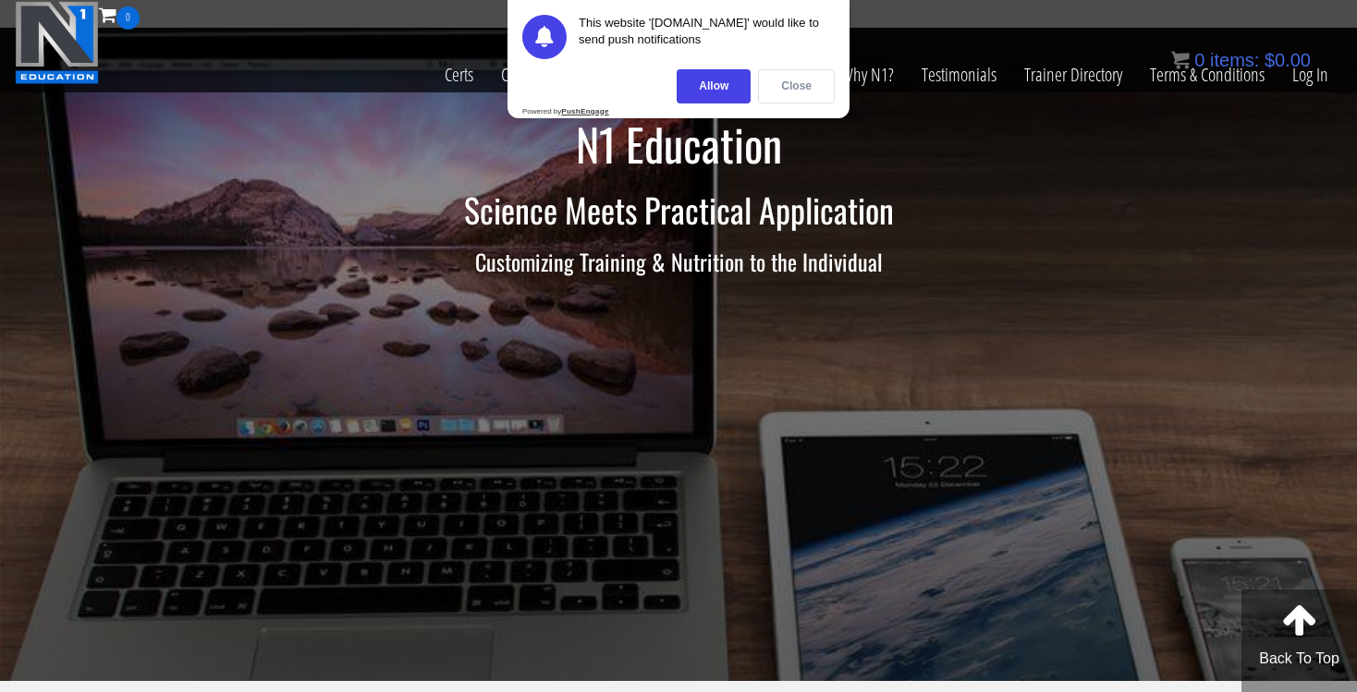
click at [784, 87] on div "Close" at bounding box center [796, 86] width 77 height 34
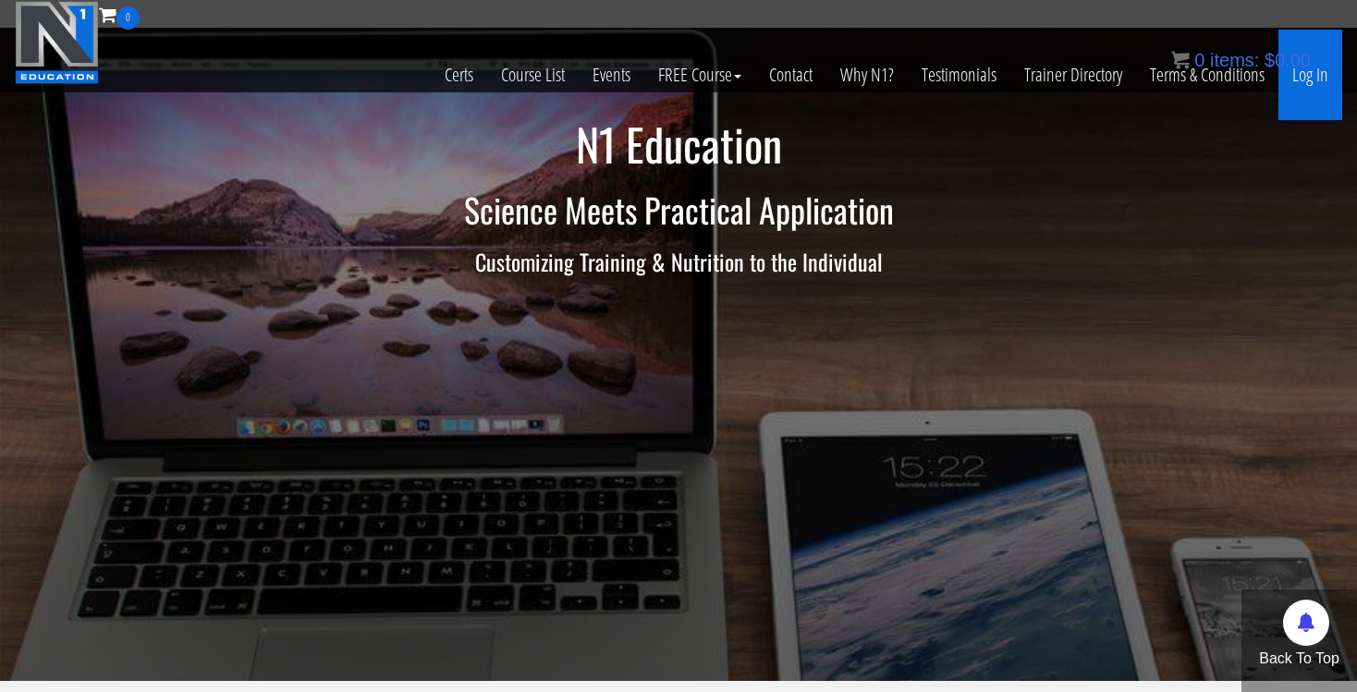
click at [1322, 75] on link "Log In" at bounding box center [1311, 75] width 64 height 91
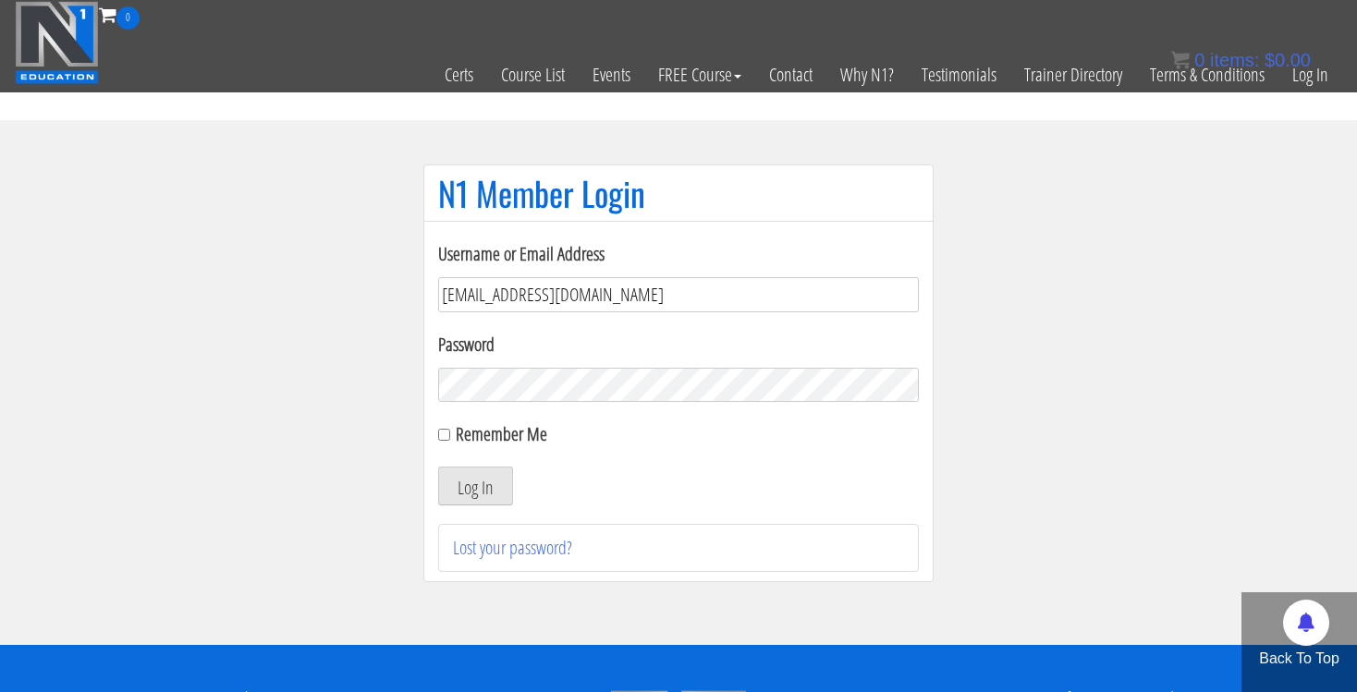
type input "[EMAIL_ADDRESS][DOMAIN_NAME]"
click at [490, 480] on button "Log In" at bounding box center [475, 486] width 75 height 39
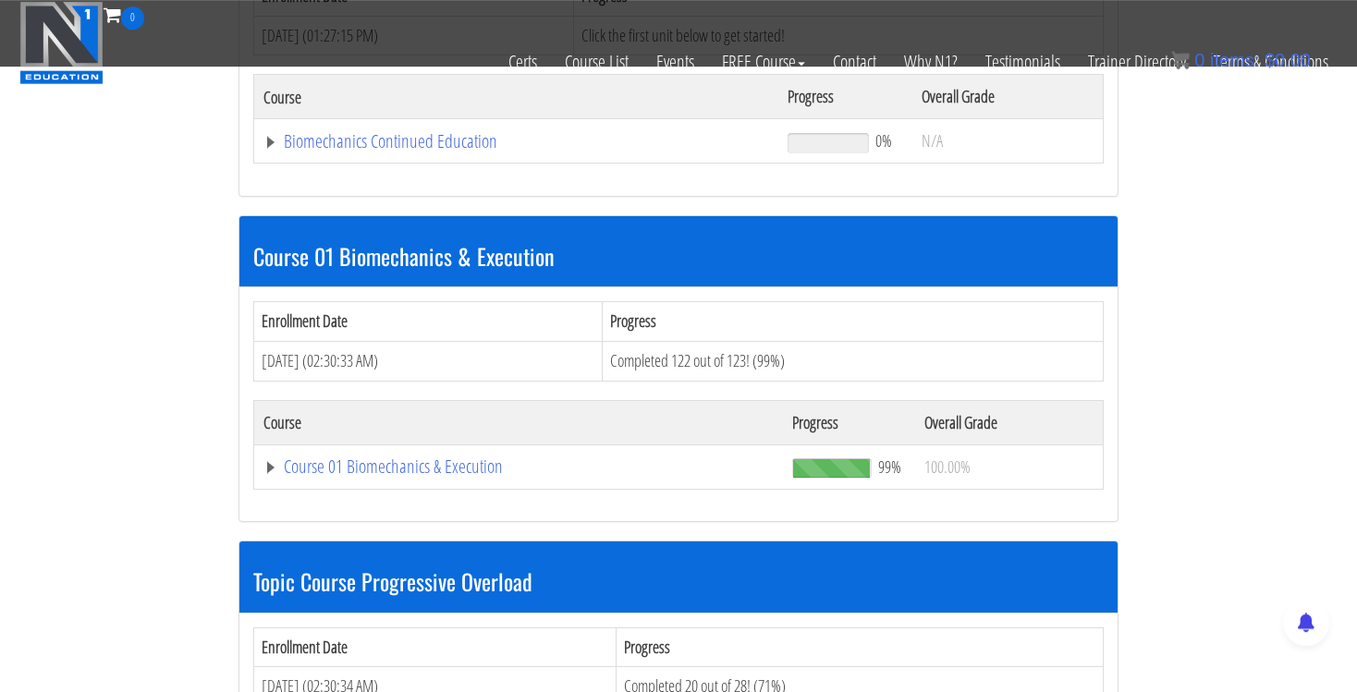
scroll to position [308, 0]
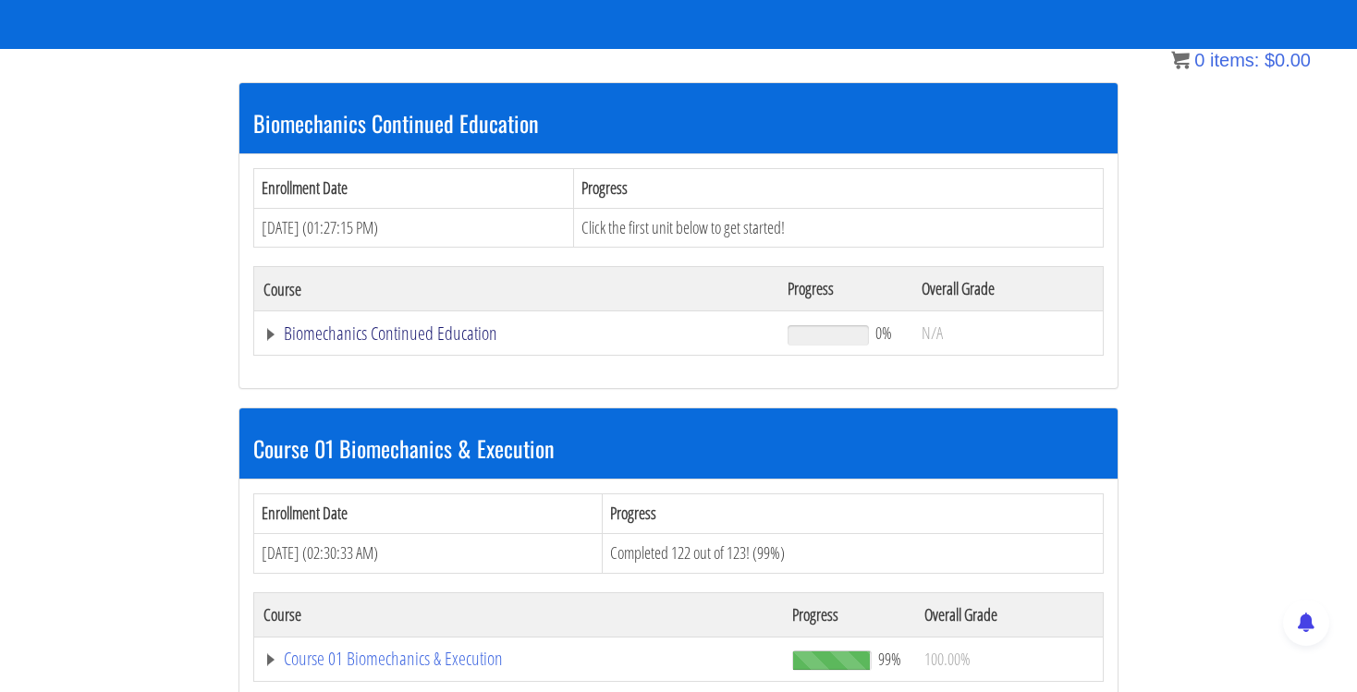
click at [272, 336] on link "Biomechanics Continued Education" at bounding box center [516, 333] width 506 height 18
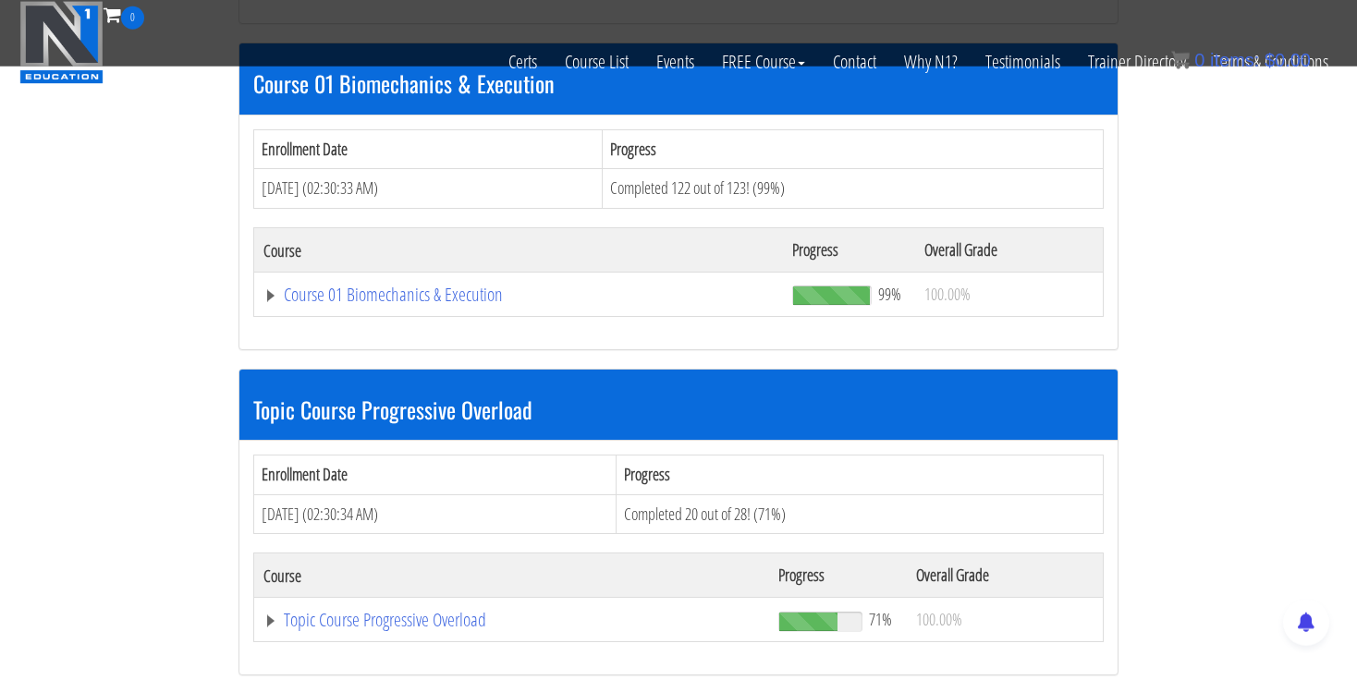
scroll to position [698, 0]
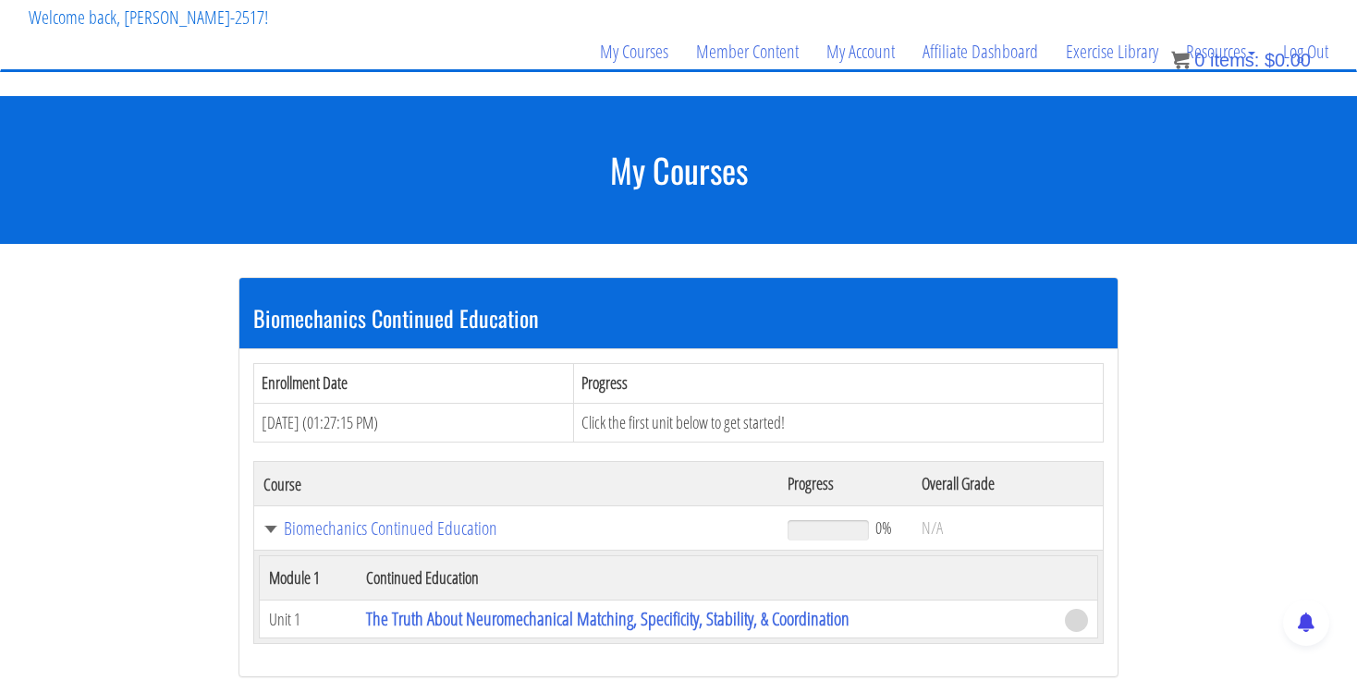
scroll to position [0, 0]
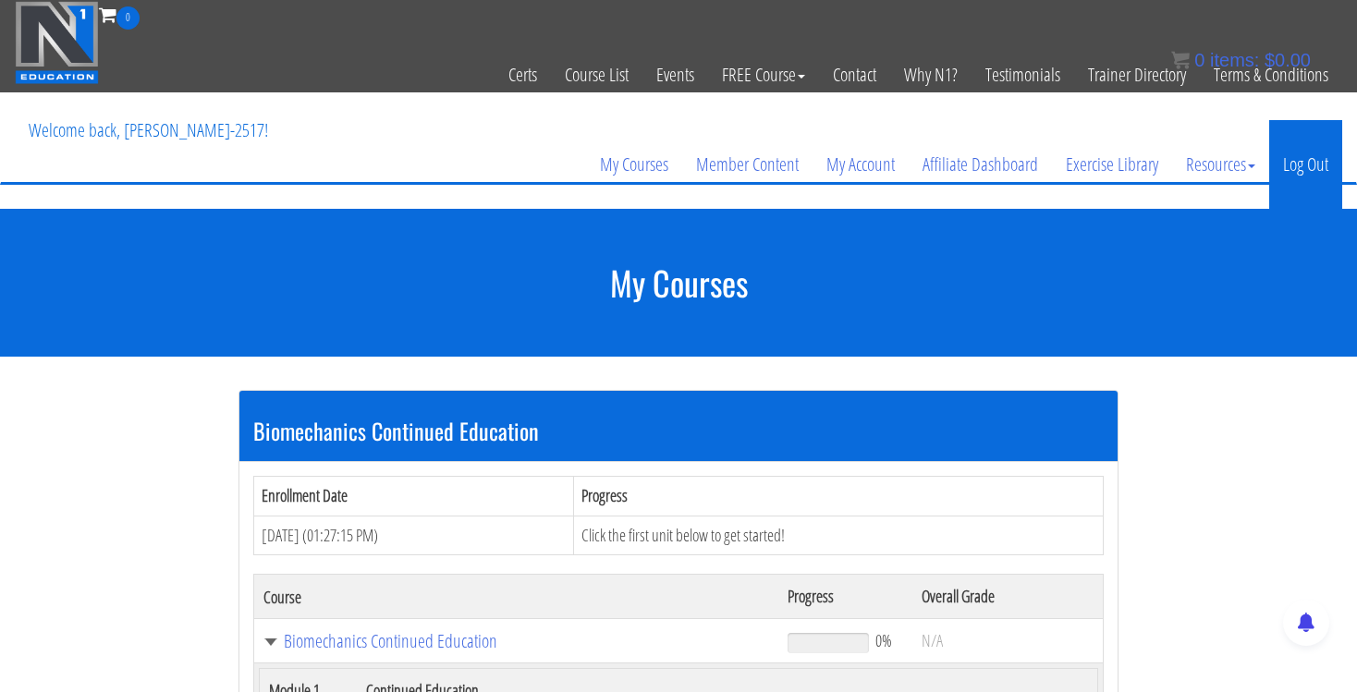
click at [1315, 159] on link "Log Out" at bounding box center [1305, 164] width 73 height 89
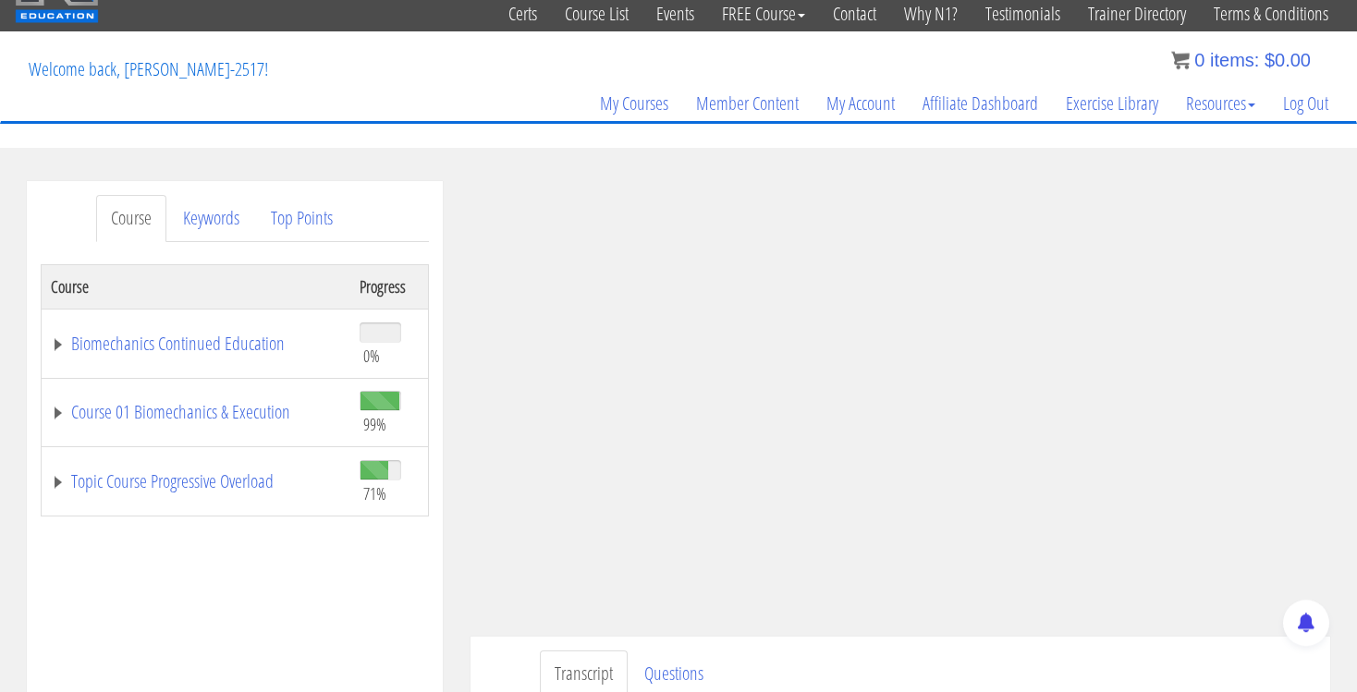
scroll to position [97, 0]
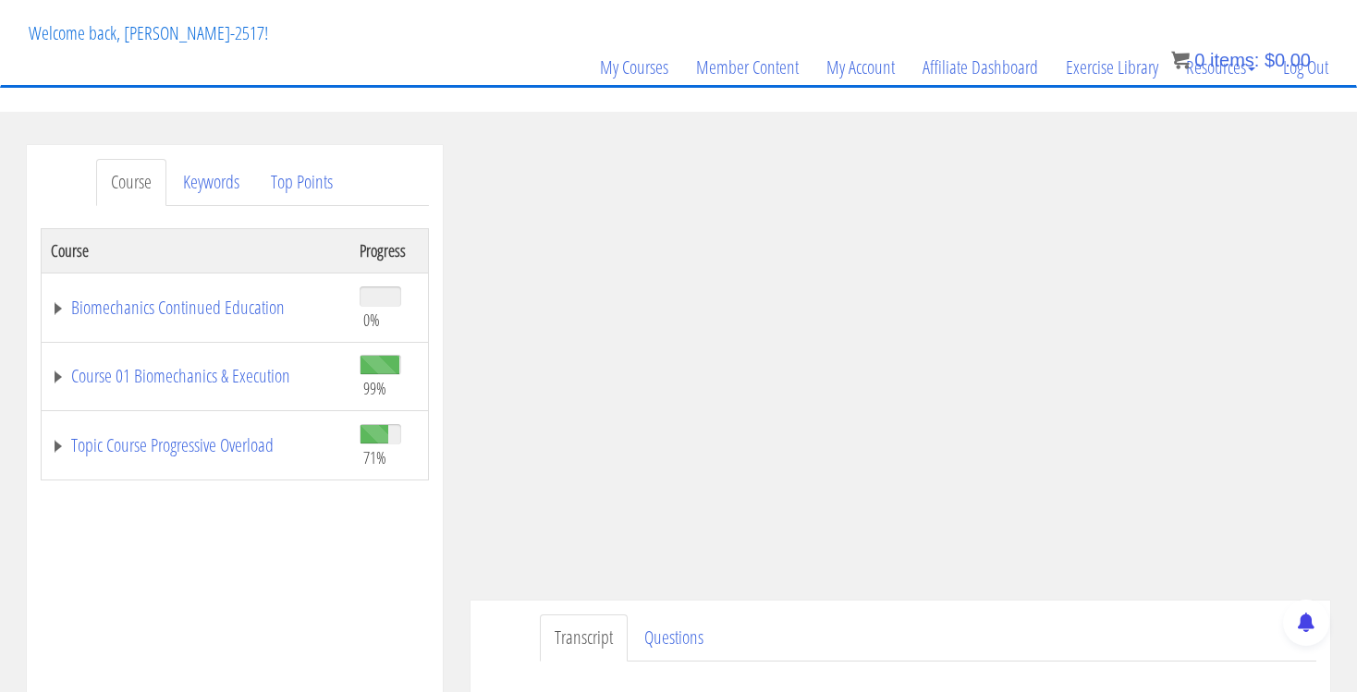
click at [447, 351] on div "Course Keywords Top Points Course Progress Biomechanics Continued Education 0% …" at bounding box center [235, 667] width 444 height 1044
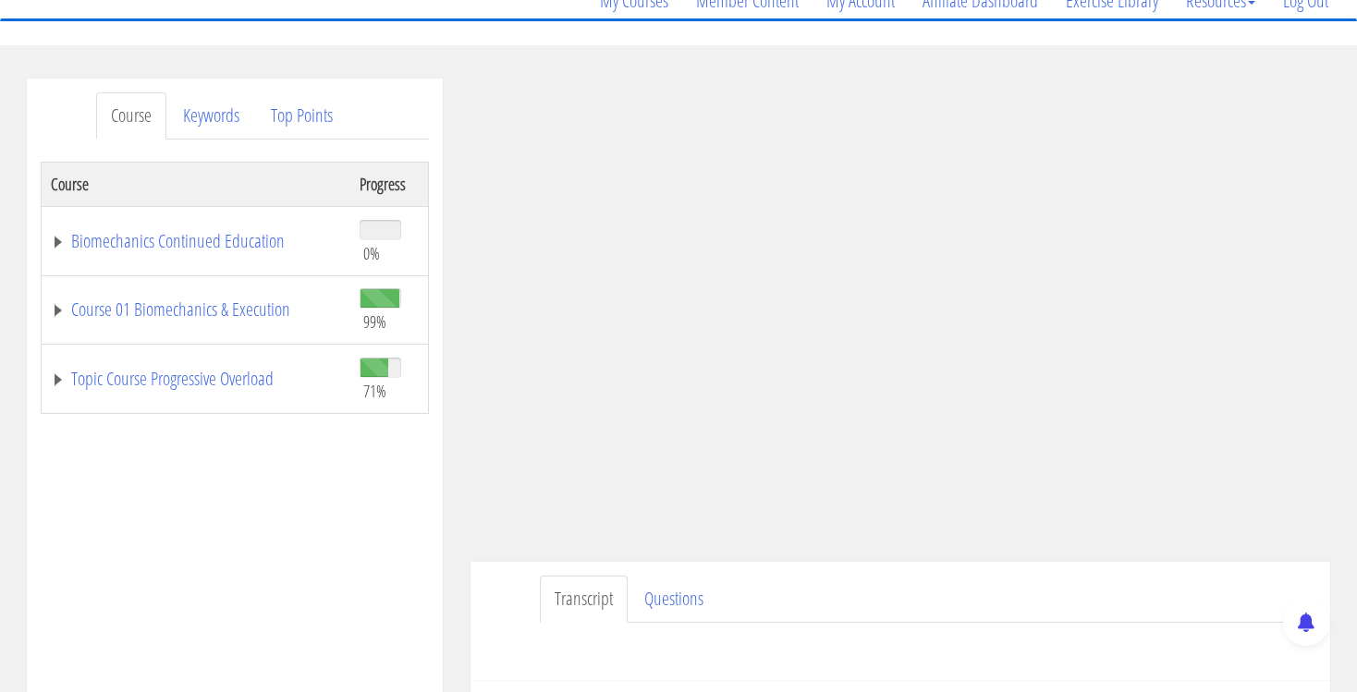
scroll to position [195, 0]
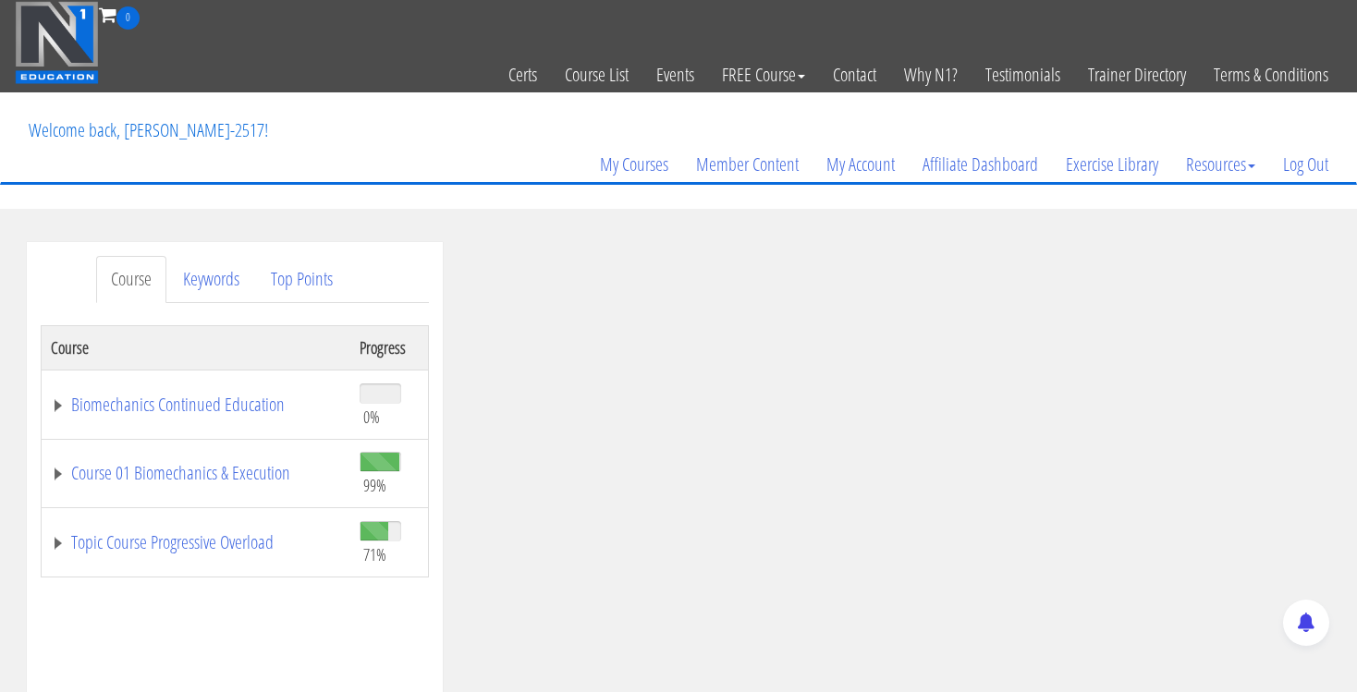
scroll to position [97, 0]
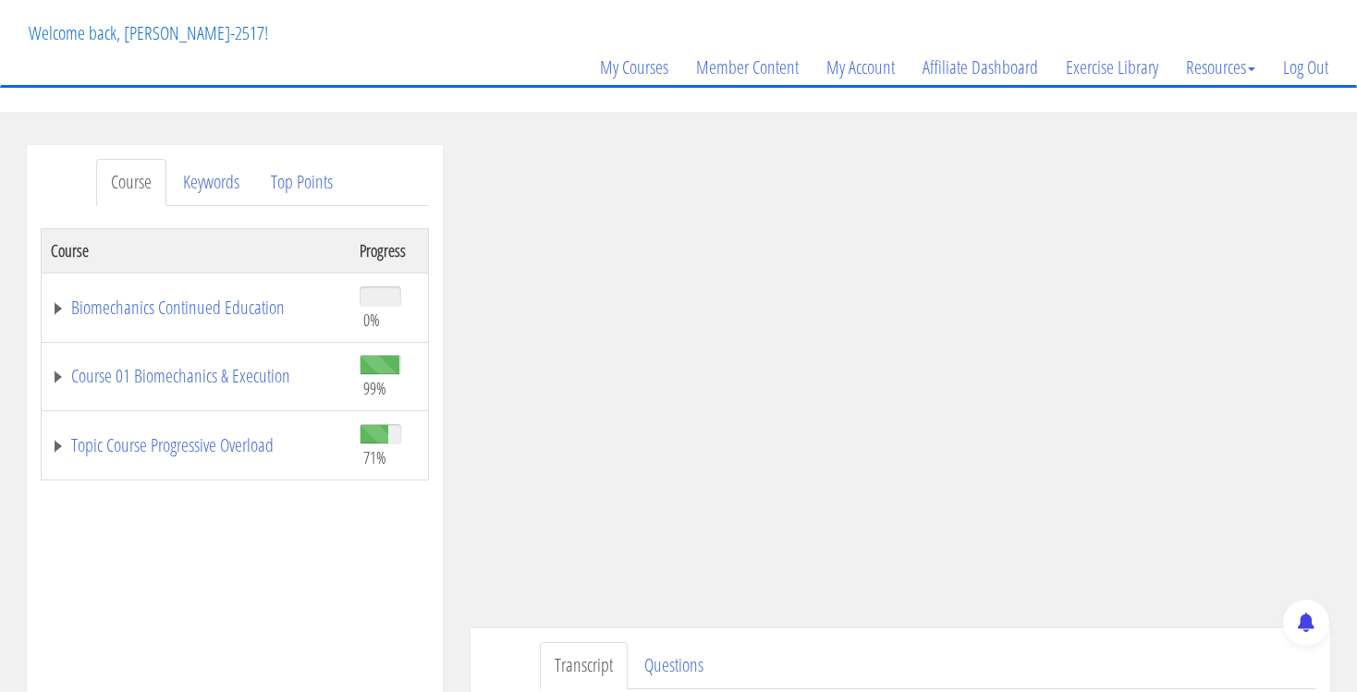
click at [449, 334] on div "Course Keywords Top Points Course Progress Biomechanics Continued Education 0% …" at bounding box center [235, 667] width 444 height 1044
click at [453, 288] on div "Course Keywords Top Points Course Progress Biomechanics Continued Education 0% …" at bounding box center [235, 667] width 444 height 1044
